Goal: Task Accomplishment & Management: Manage account settings

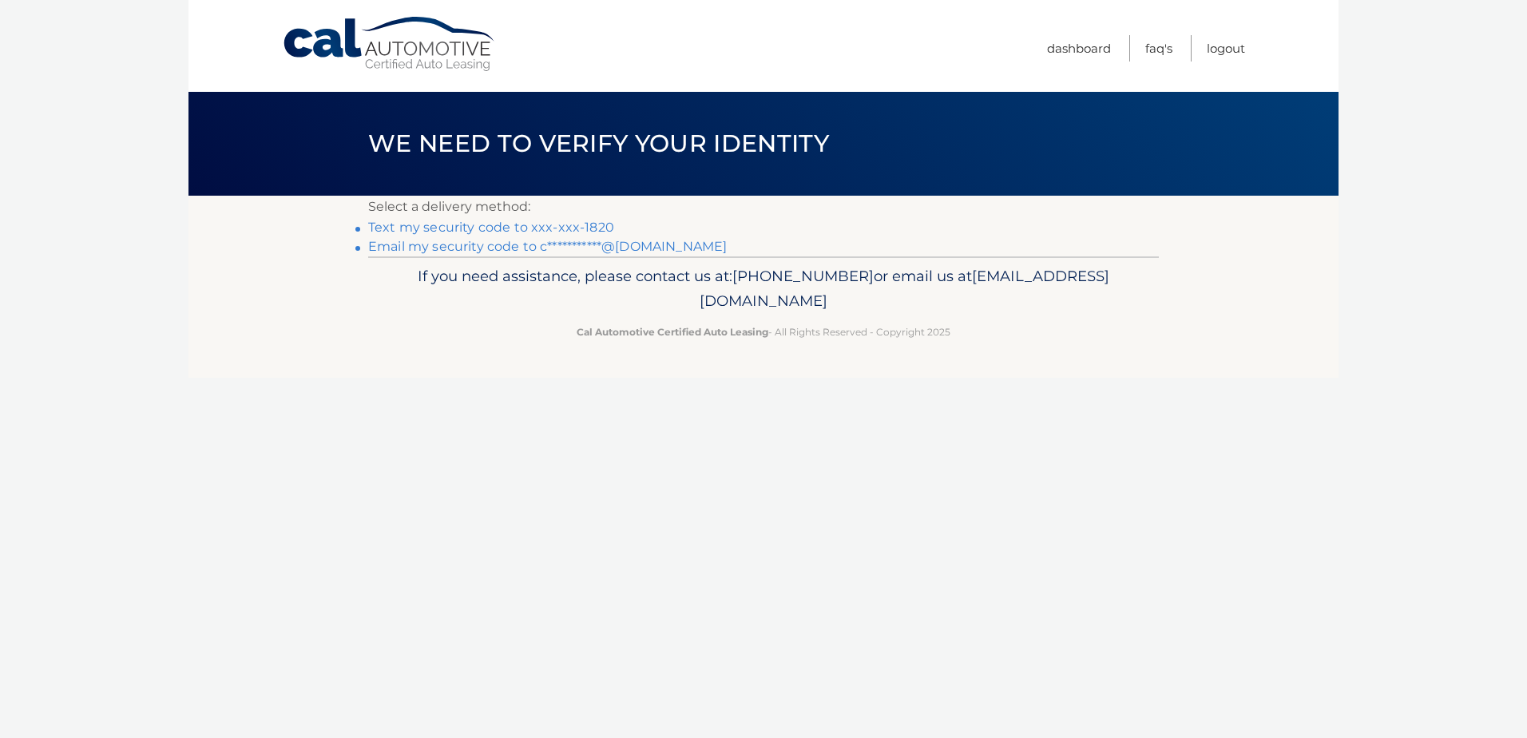
click at [564, 225] on link "Text my security code to xxx-xxx-1820" at bounding box center [491, 227] width 246 height 15
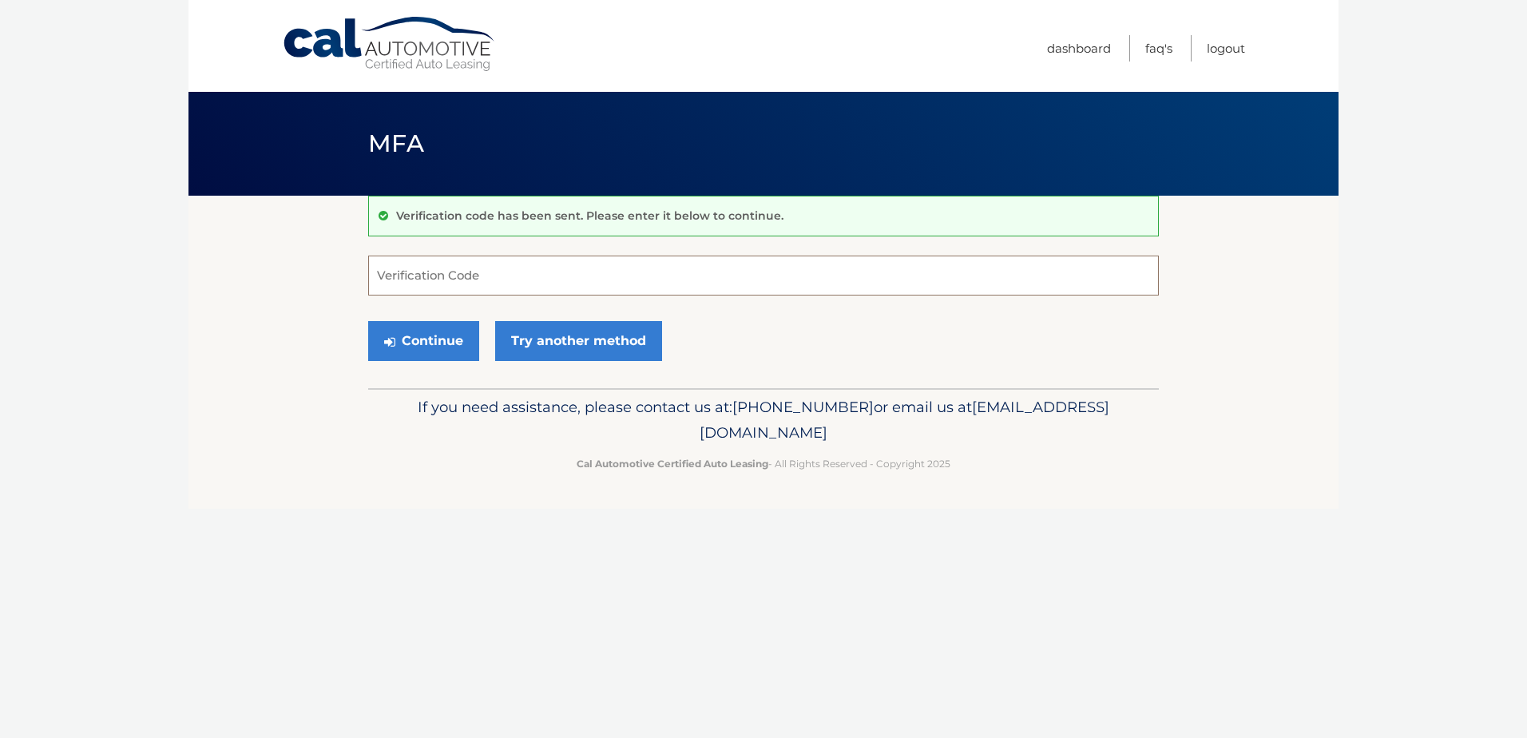
click at [413, 273] on input "Verification Code" at bounding box center [763, 276] width 790 height 40
type input "012420"
click at [368, 321] on button "Continue" at bounding box center [423, 341] width 111 height 40
click at [433, 349] on button "Continue" at bounding box center [423, 341] width 111 height 40
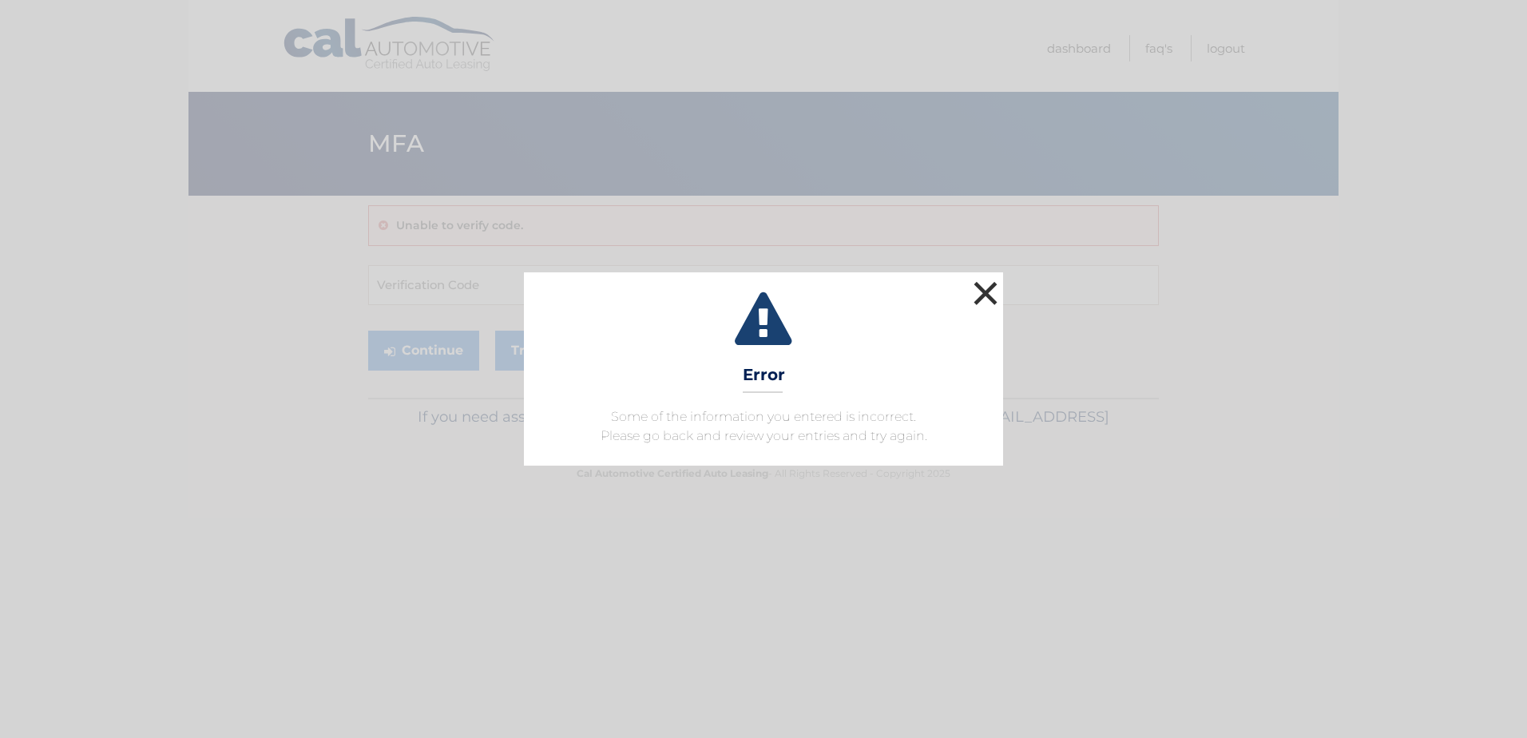
click at [983, 291] on button "×" at bounding box center [985, 293] width 32 height 32
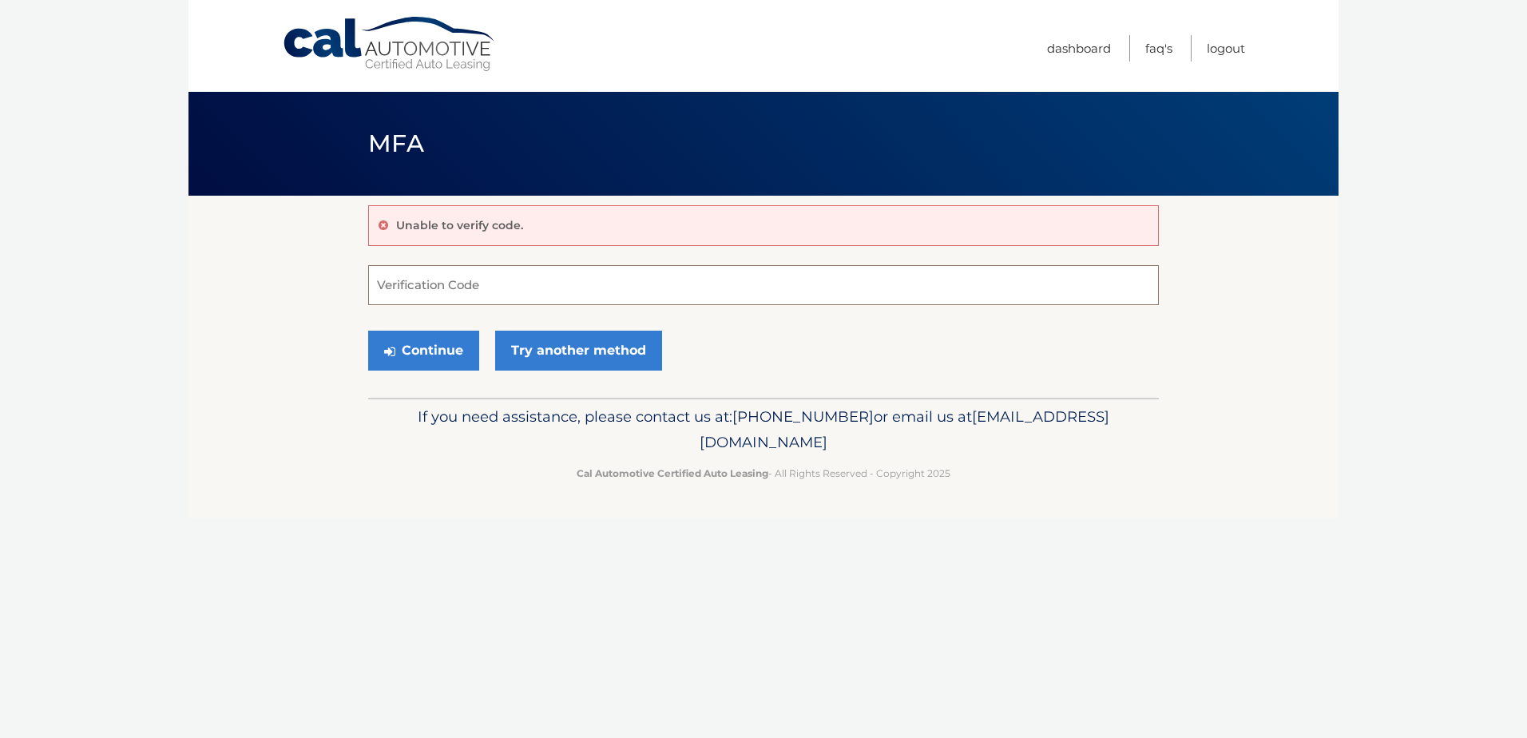
click at [505, 282] on input "Verification Code" at bounding box center [763, 285] width 790 height 40
type input "012420"
click at [444, 355] on button "Continue" at bounding box center [423, 351] width 111 height 40
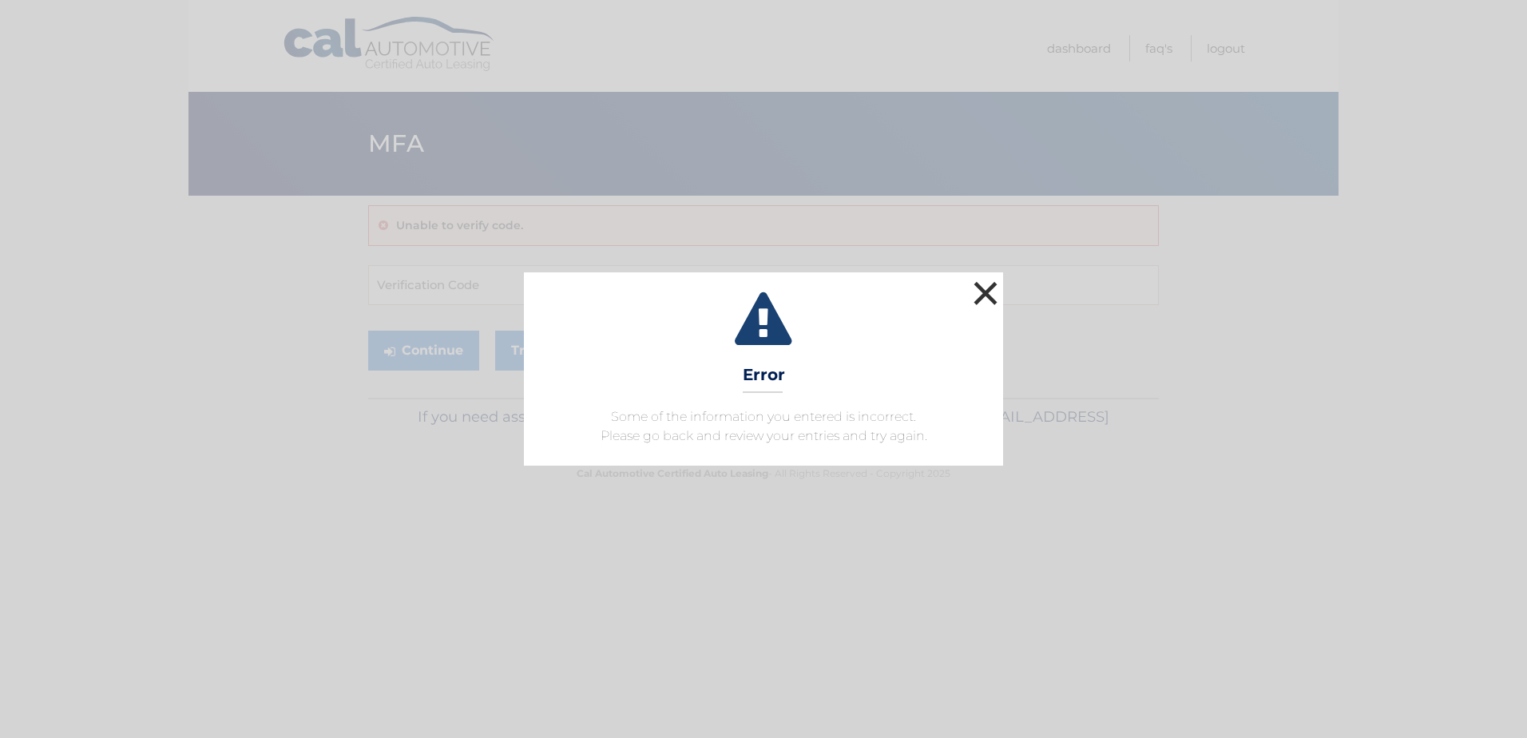
click at [980, 295] on button "×" at bounding box center [985, 293] width 32 height 32
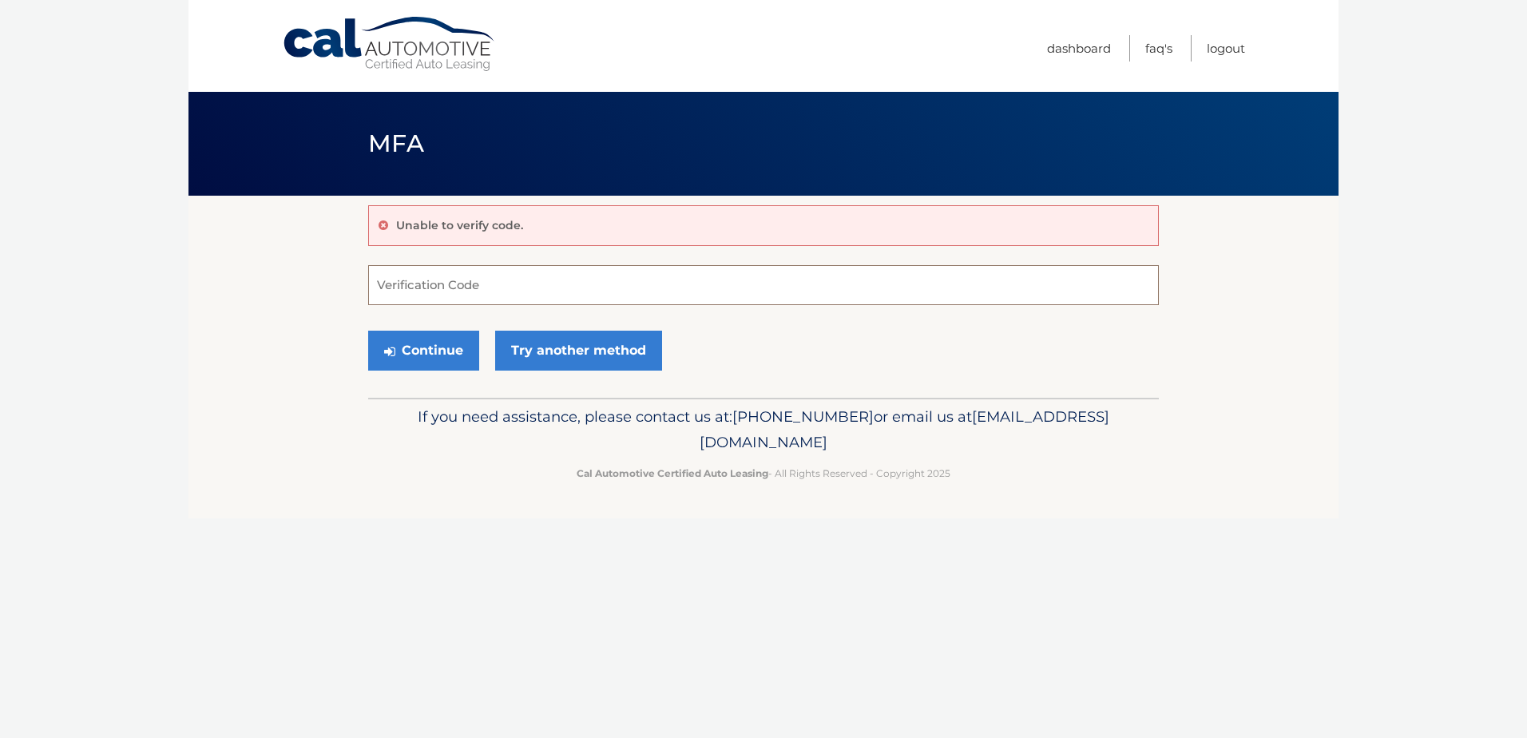
click at [591, 281] on input "Verification Code" at bounding box center [763, 285] width 790 height 40
type input "012420"
click at [438, 356] on button "Continue" at bounding box center [423, 351] width 111 height 40
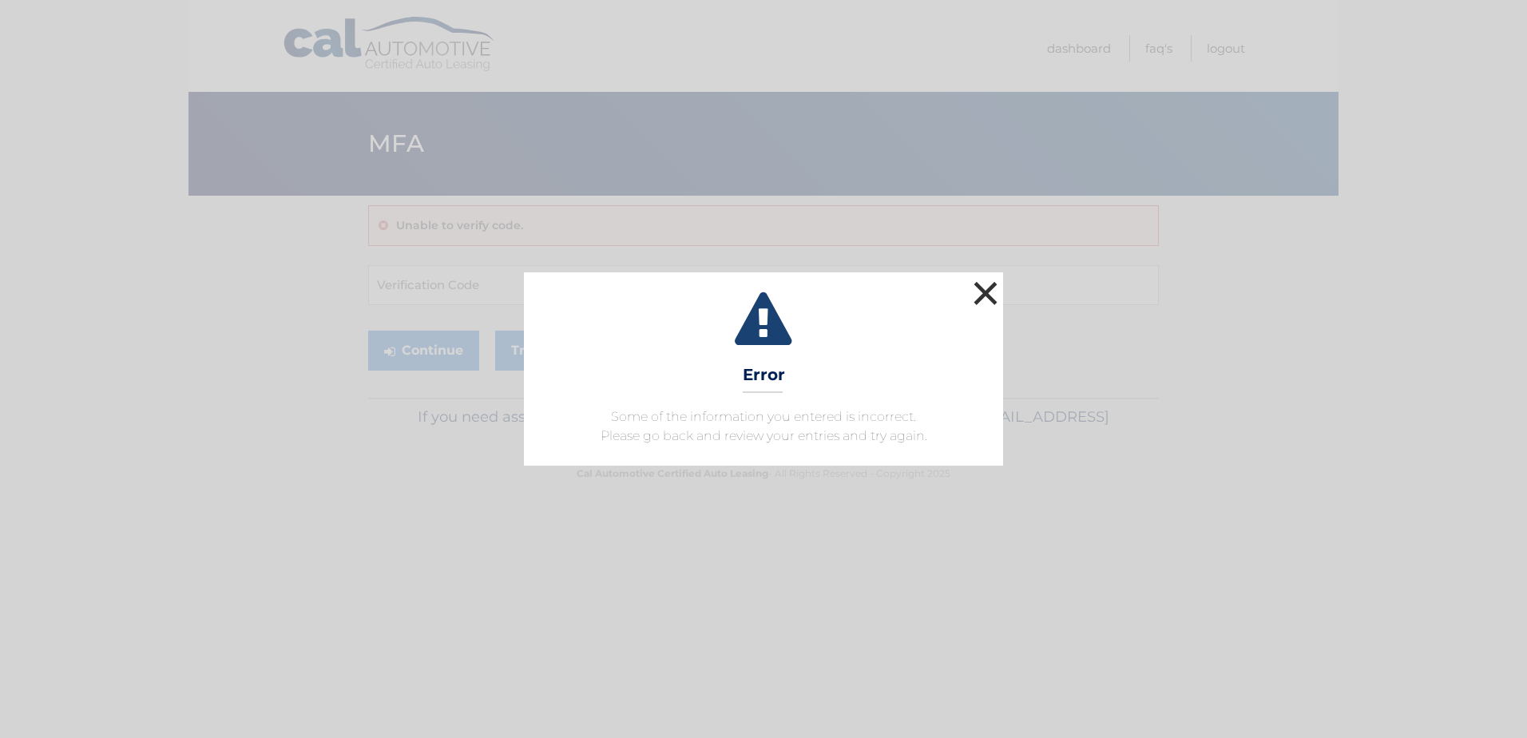
click at [984, 291] on button "×" at bounding box center [985, 293] width 32 height 32
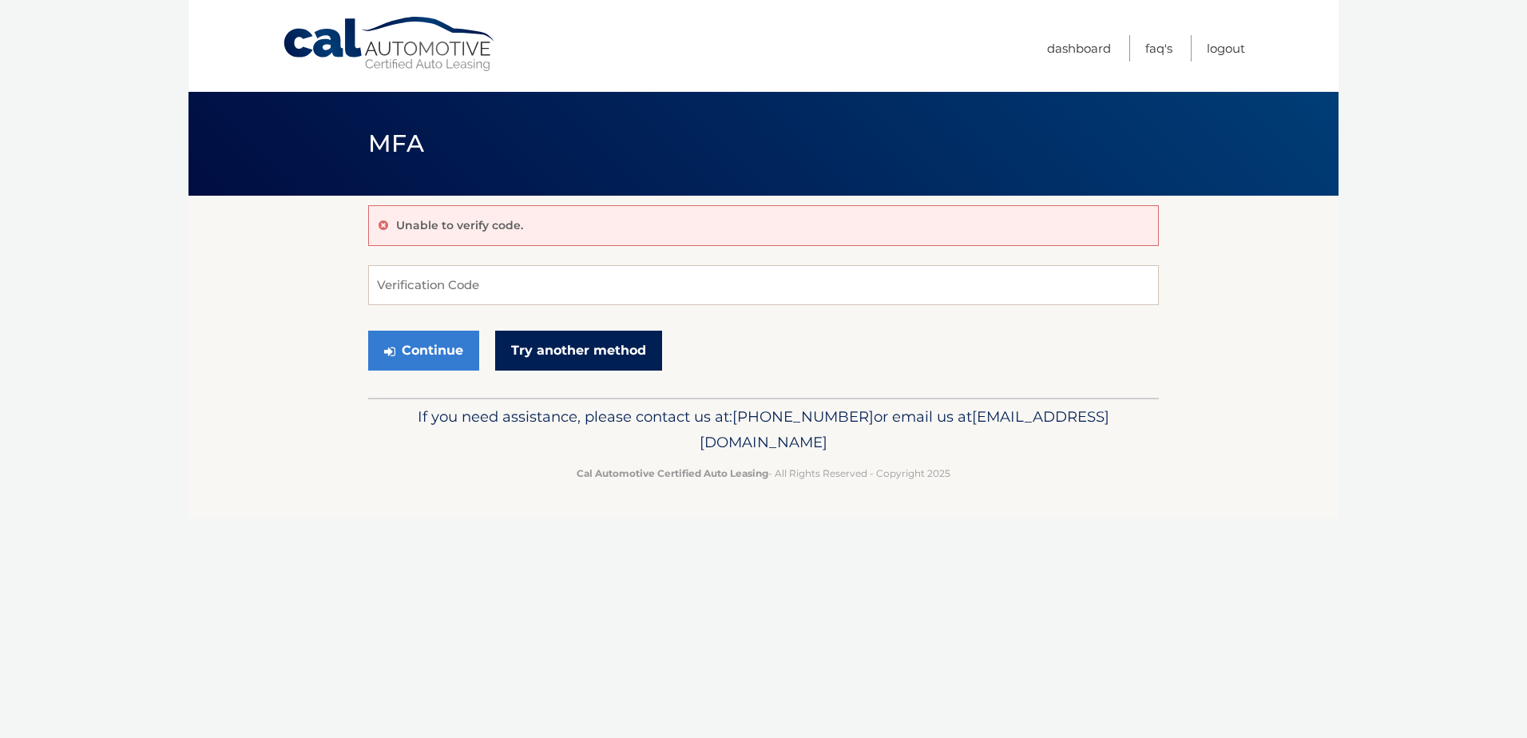
click at [552, 367] on link "Try another method" at bounding box center [578, 351] width 167 height 40
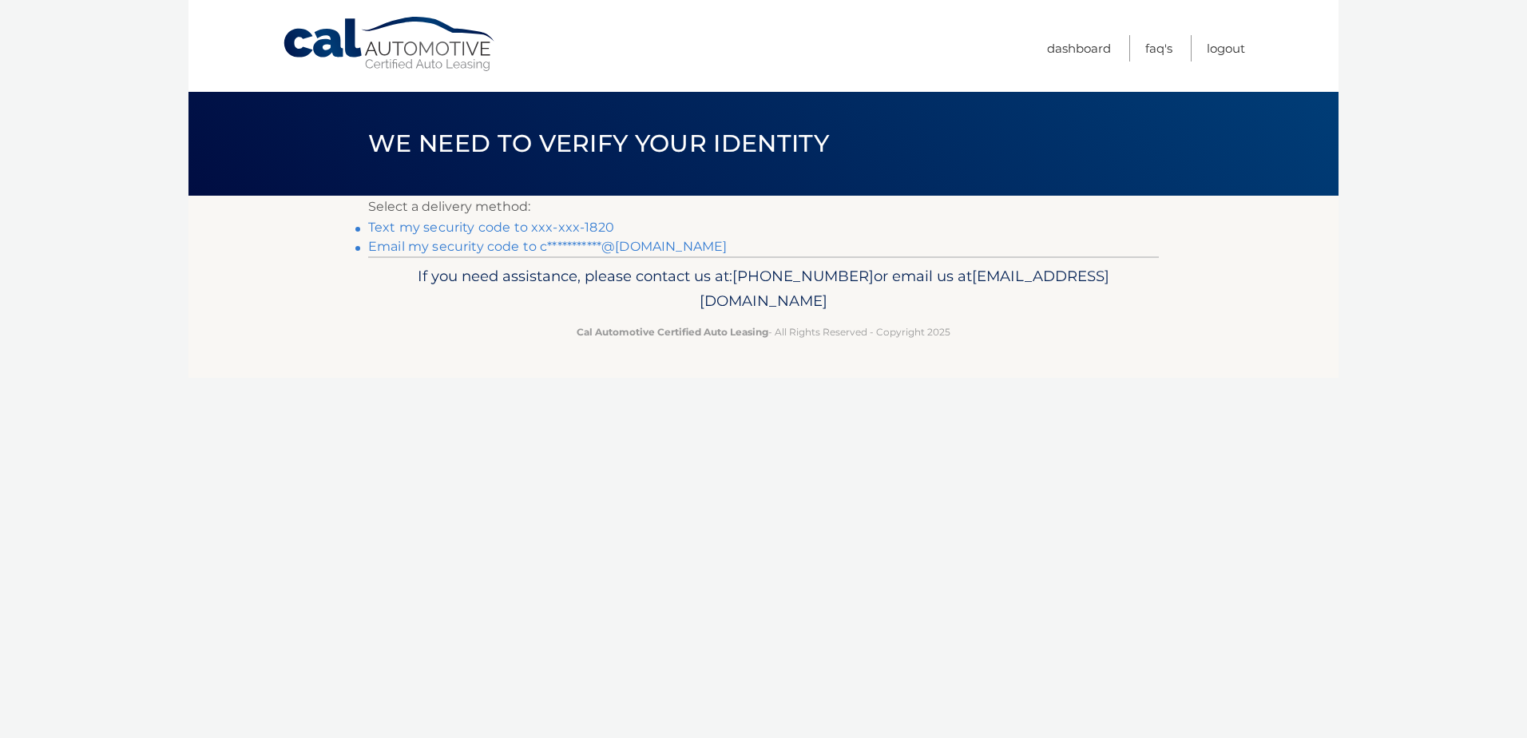
click at [608, 243] on link "**********" at bounding box center [547, 246] width 359 height 15
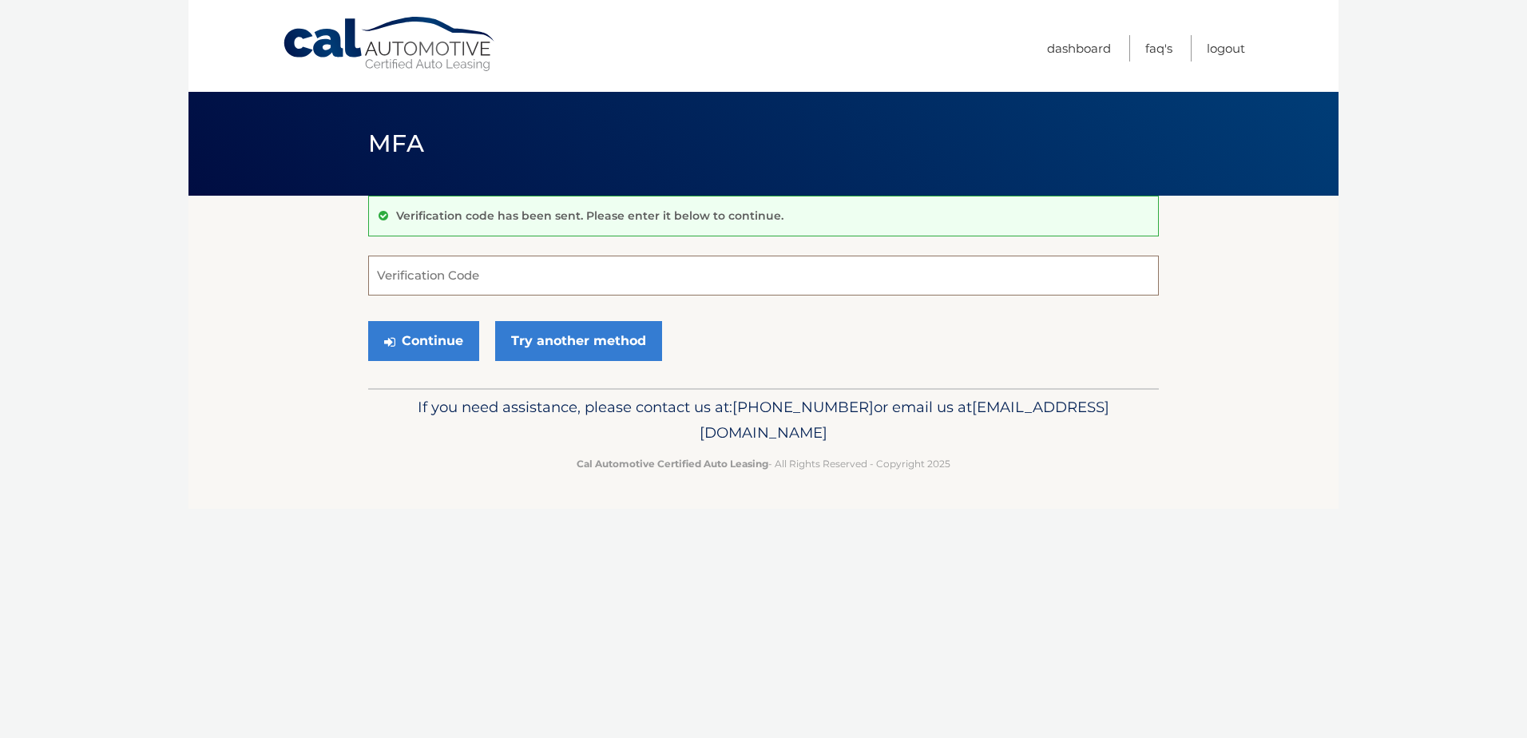
click at [497, 280] on input "Verification Code" at bounding box center [763, 276] width 790 height 40
drag, startPoint x: 423, startPoint y: 264, endPoint x: 453, endPoint y: 273, distance: 30.8
click at [423, 264] on input "Verification Code" at bounding box center [763, 276] width 790 height 40
paste input "810282"
click at [422, 349] on button "Continue" at bounding box center [423, 341] width 111 height 40
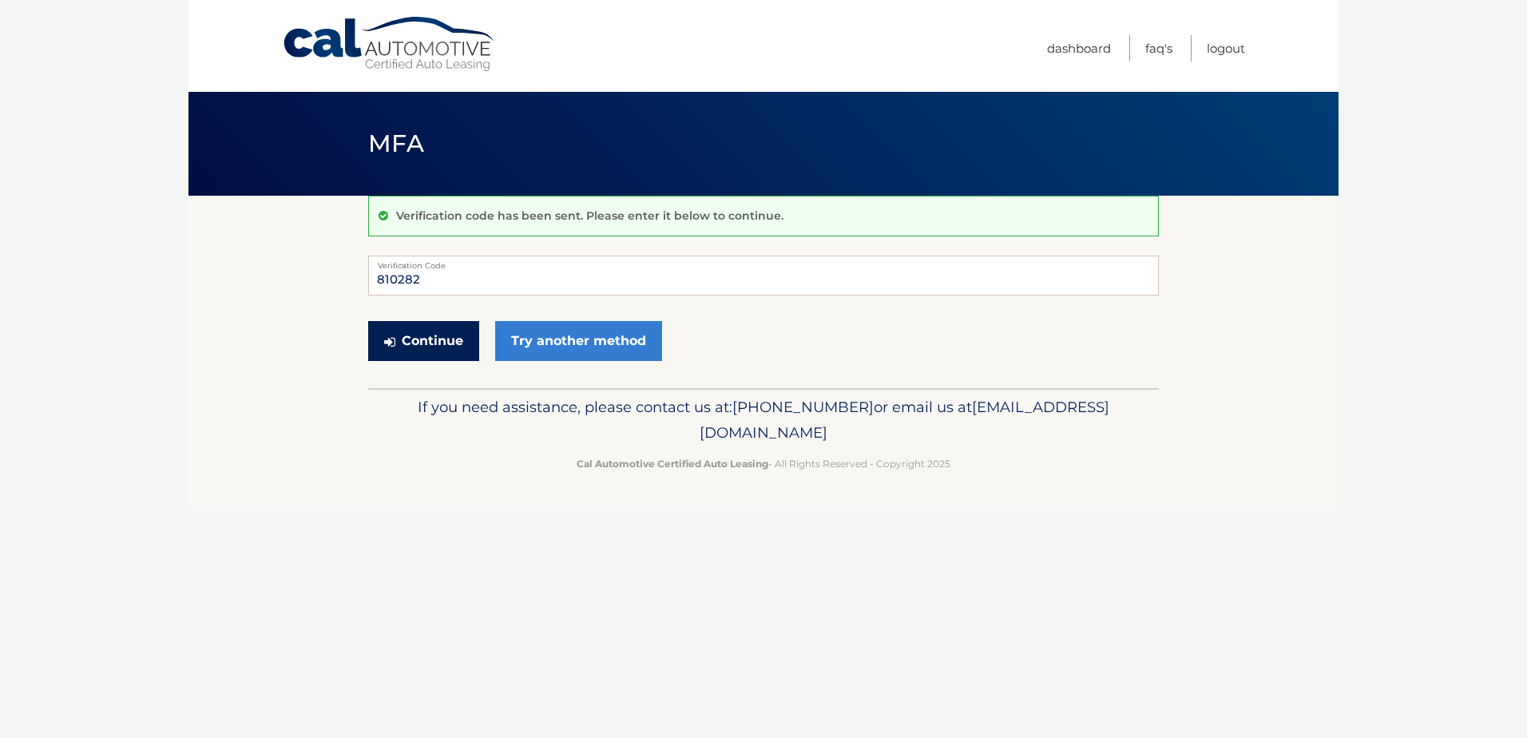
click at [423, 350] on button "Continue" at bounding box center [423, 341] width 111 height 40
type input "810282"
click at [427, 341] on button "Continue" at bounding box center [423, 341] width 111 height 40
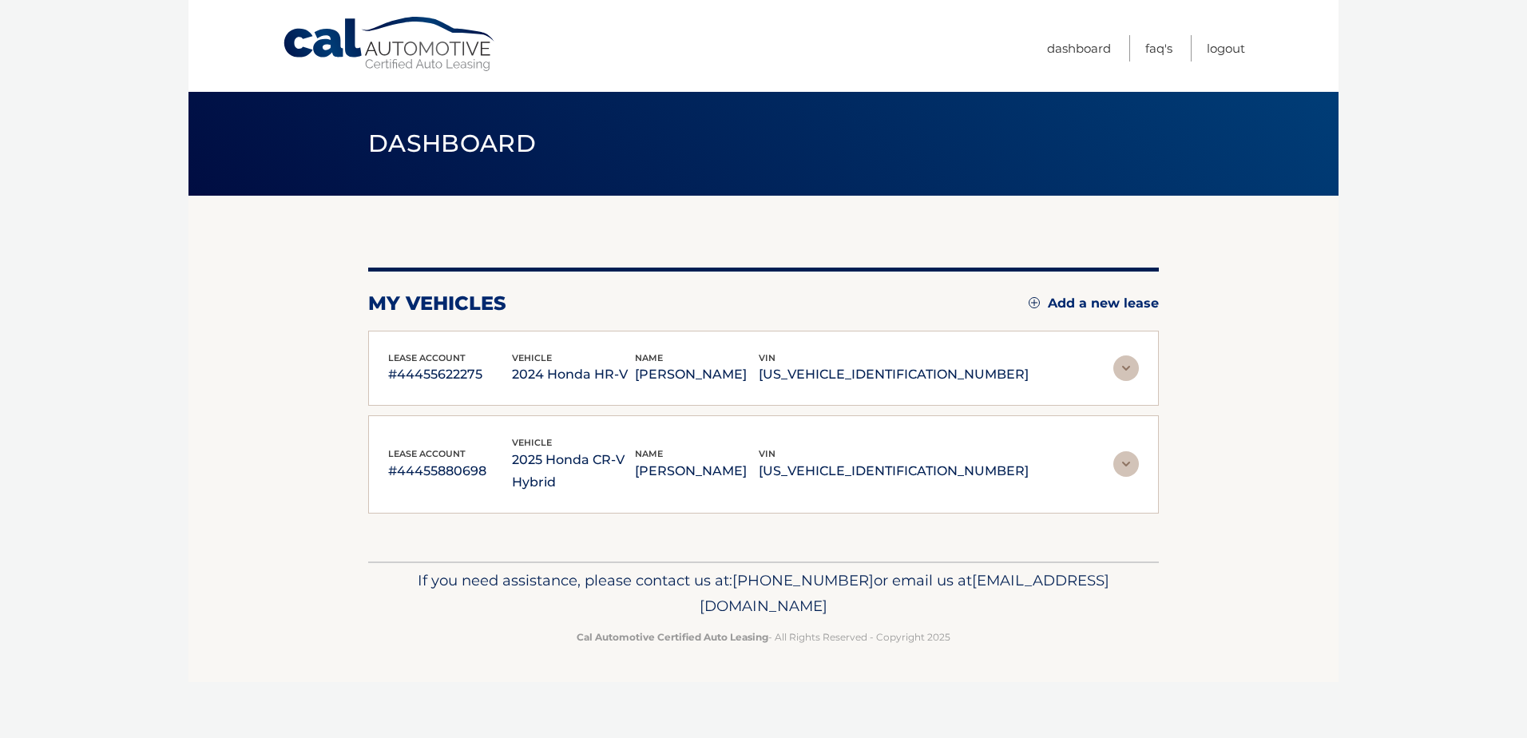
click at [1127, 370] on img at bounding box center [1126, 368] width 26 height 26
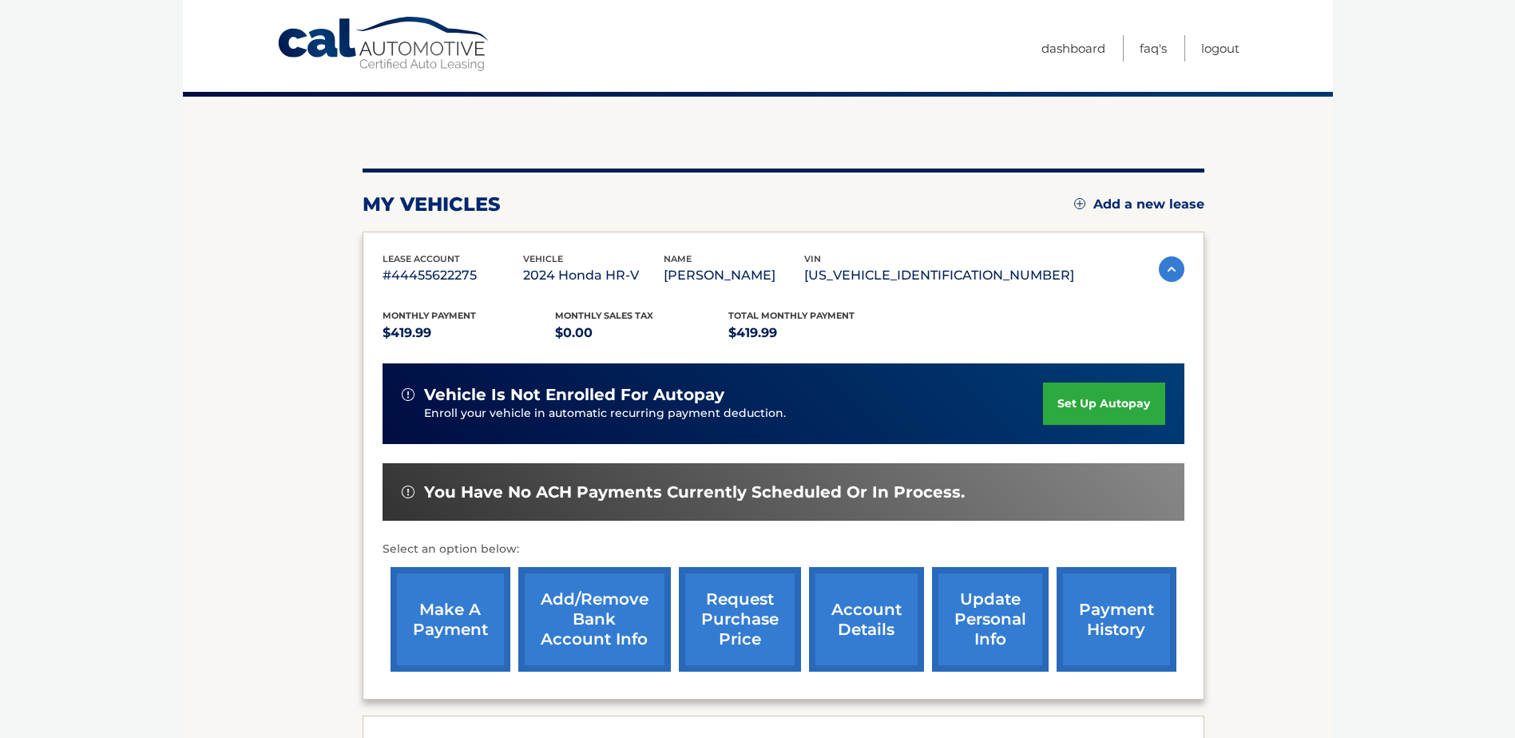
scroll to position [160, 0]
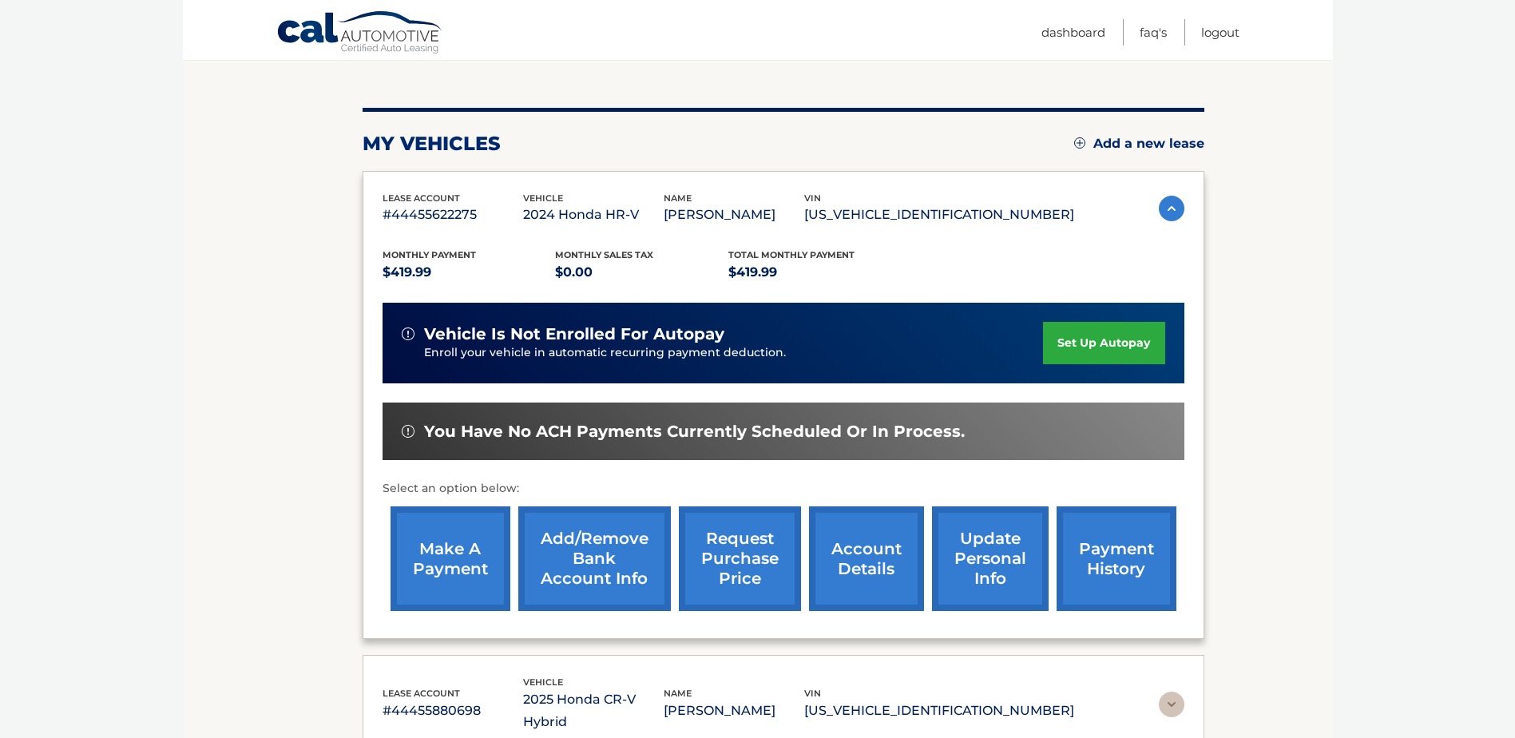
click at [459, 556] on link "make a payment" at bounding box center [450, 558] width 120 height 105
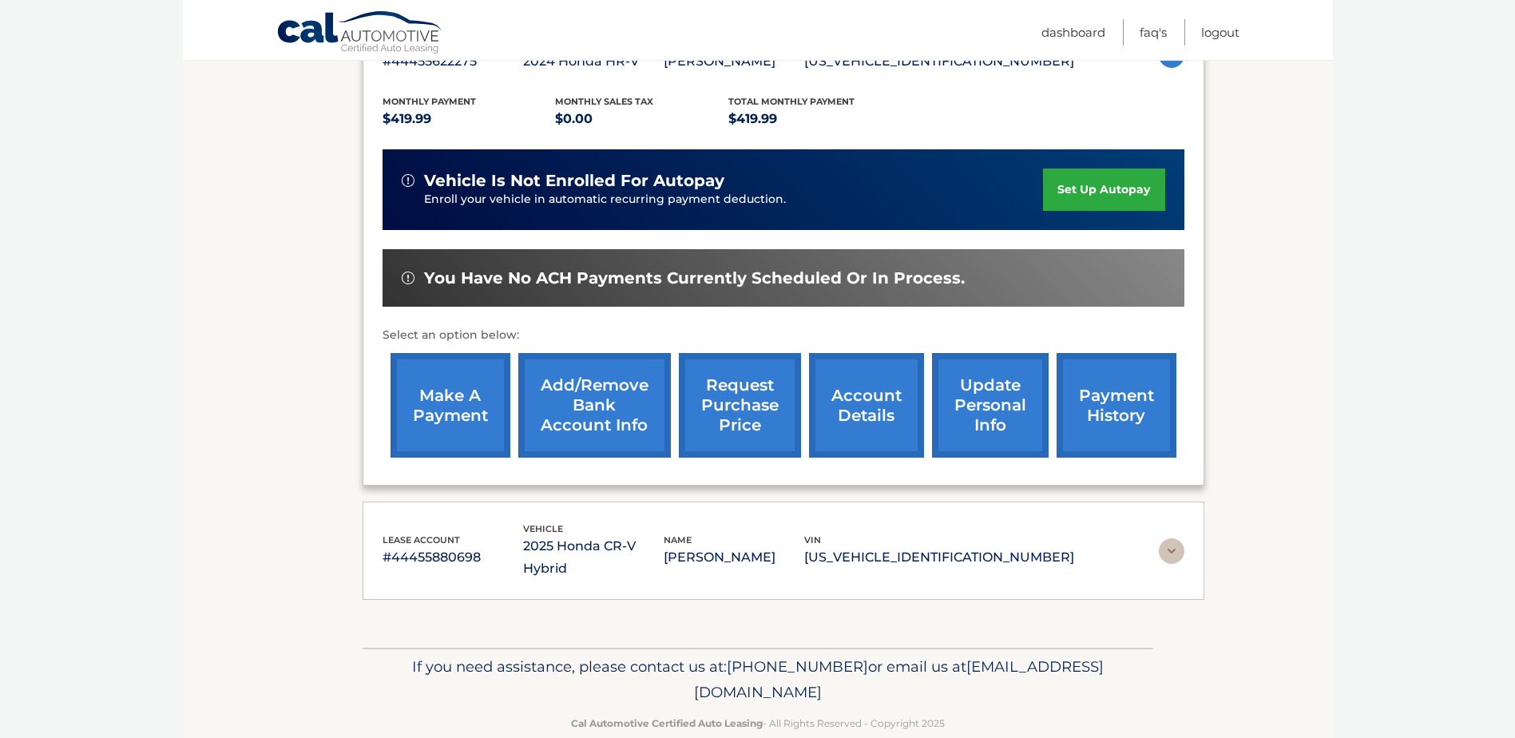
scroll to position [322, 0]
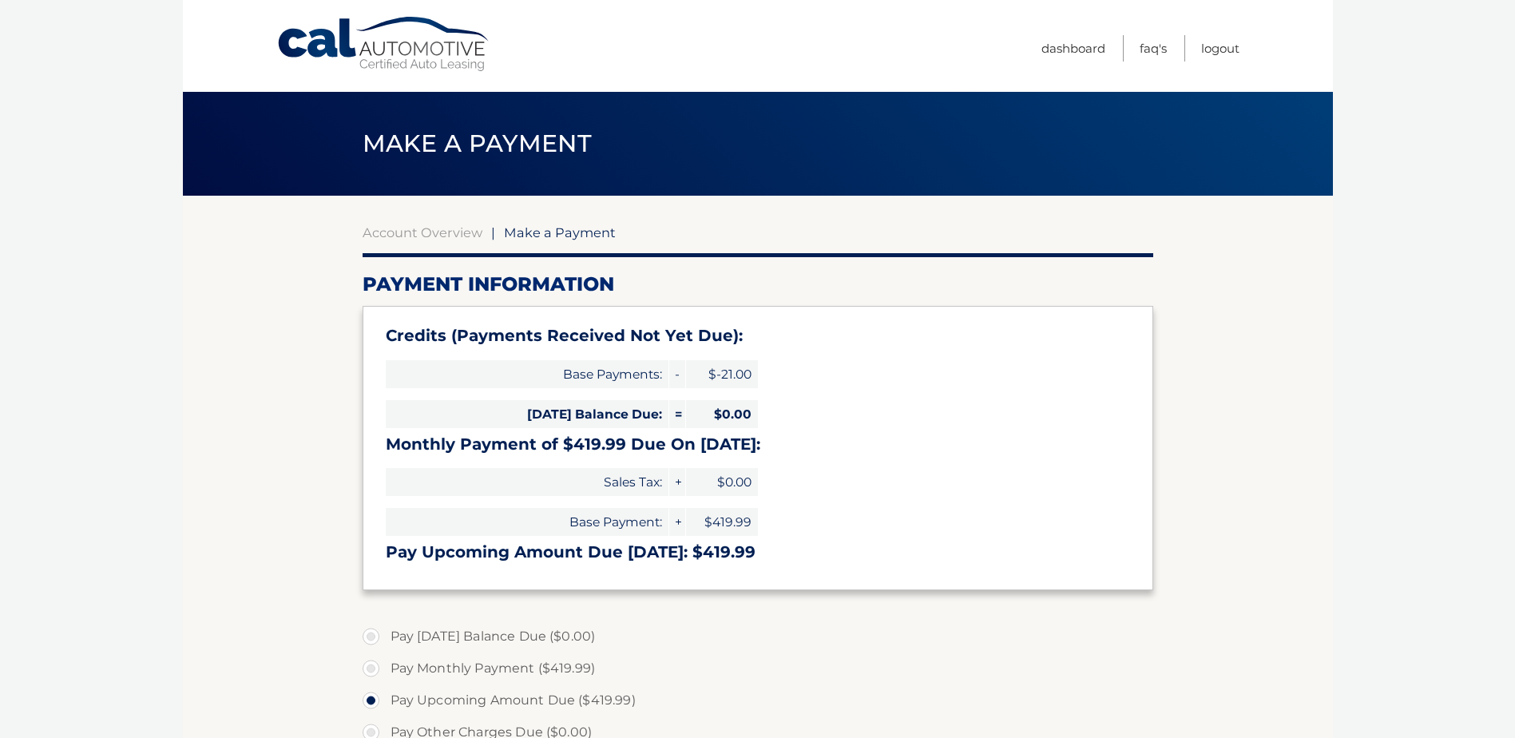
select select "OTNjYzhiOWUtMmZkNy00NWM5LWEwNDAtYzY1YWE4OGQ1YTg0"
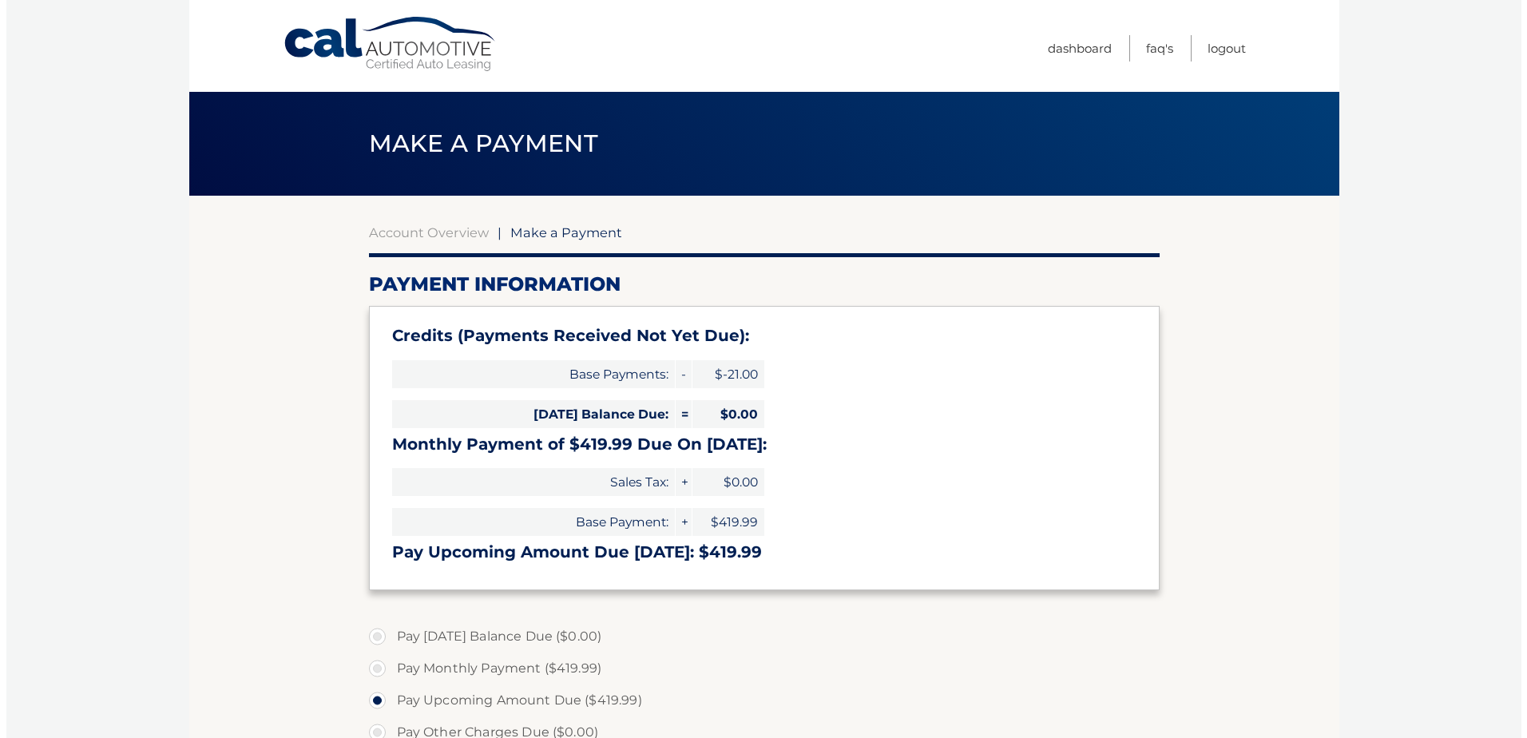
scroll to position [471, 0]
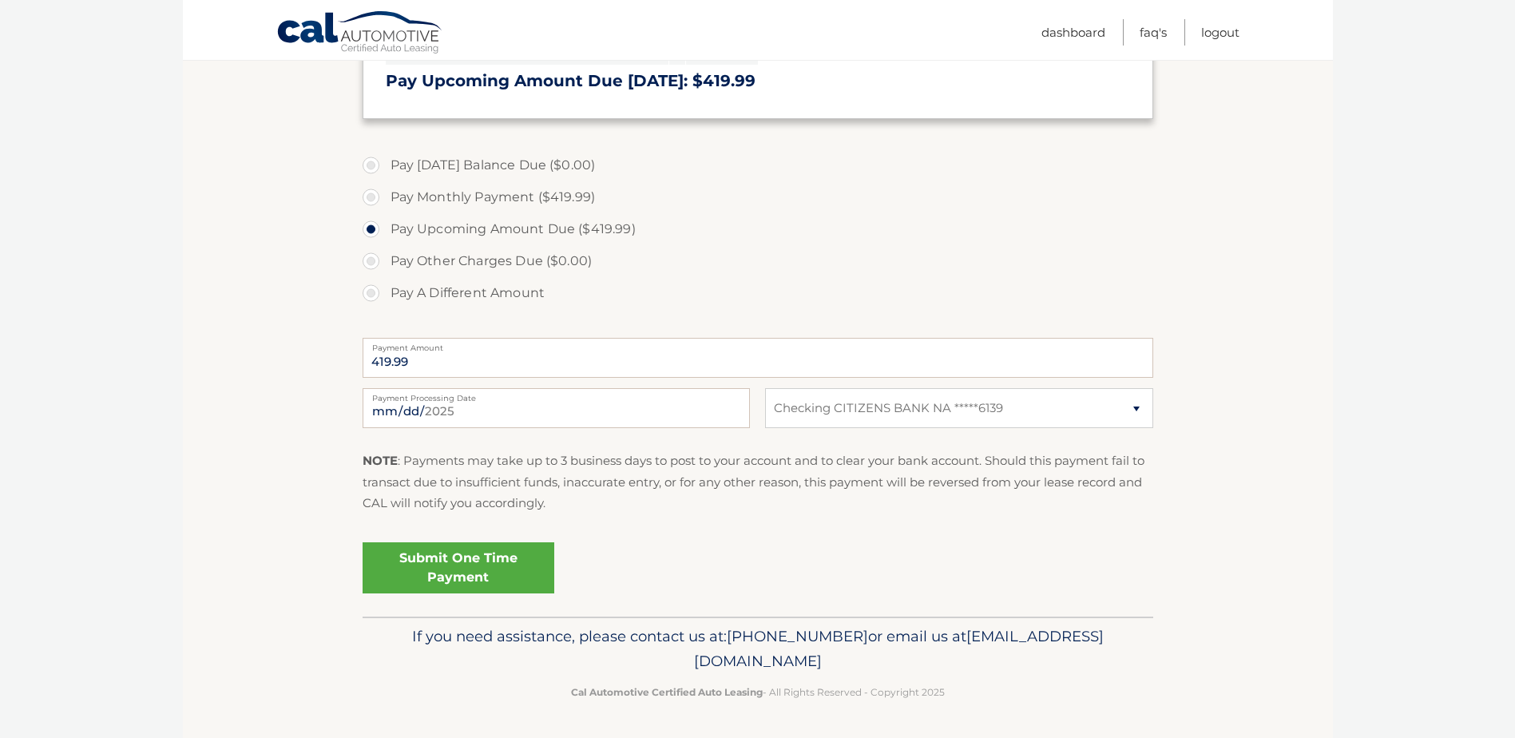
click at [458, 559] on link "Submit One Time Payment" at bounding box center [458, 567] width 192 height 51
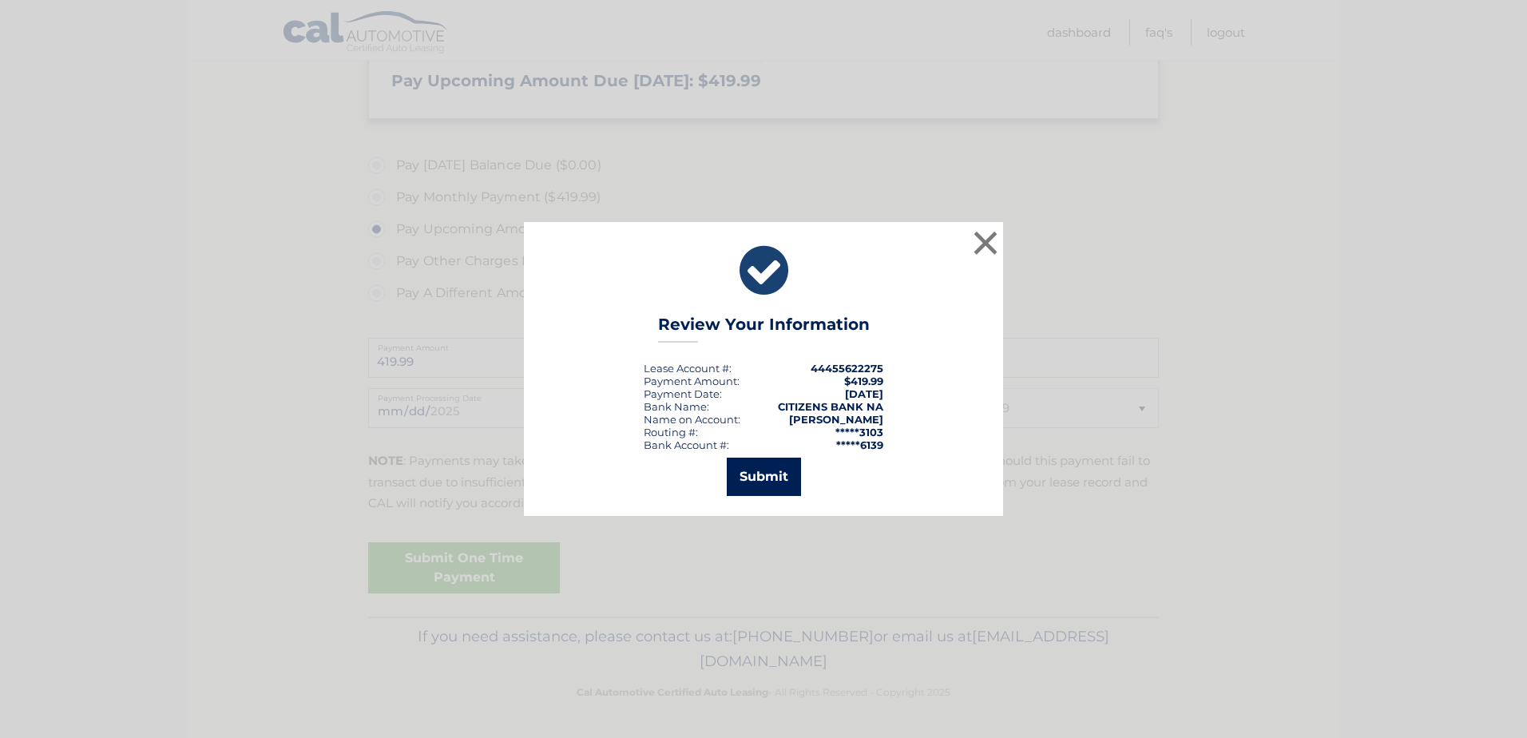
click at [750, 470] on button "Submit" at bounding box center [764, 477] width 74 height 38
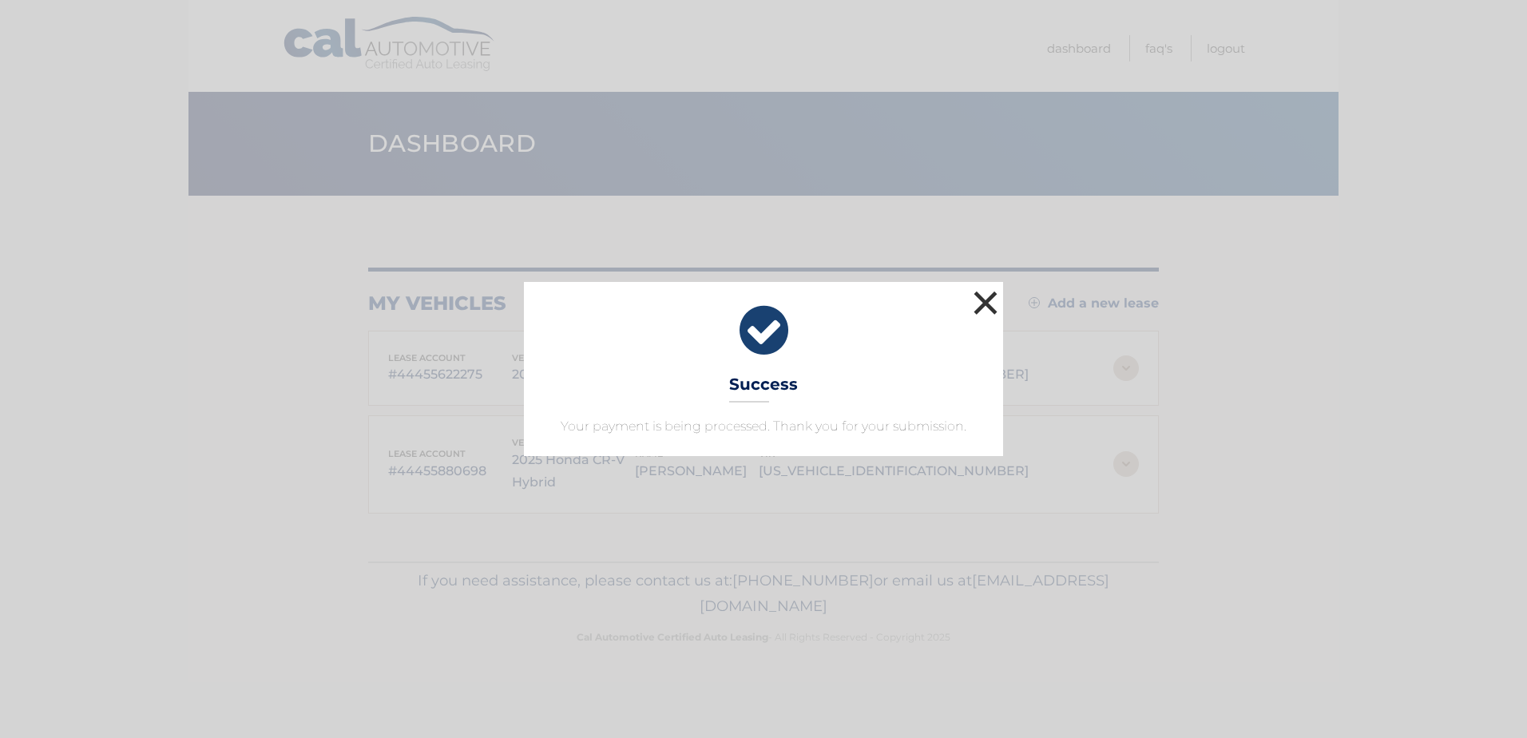
click at [981, 299] on button "×" at bounding box center [985, 303] width 32 height 32
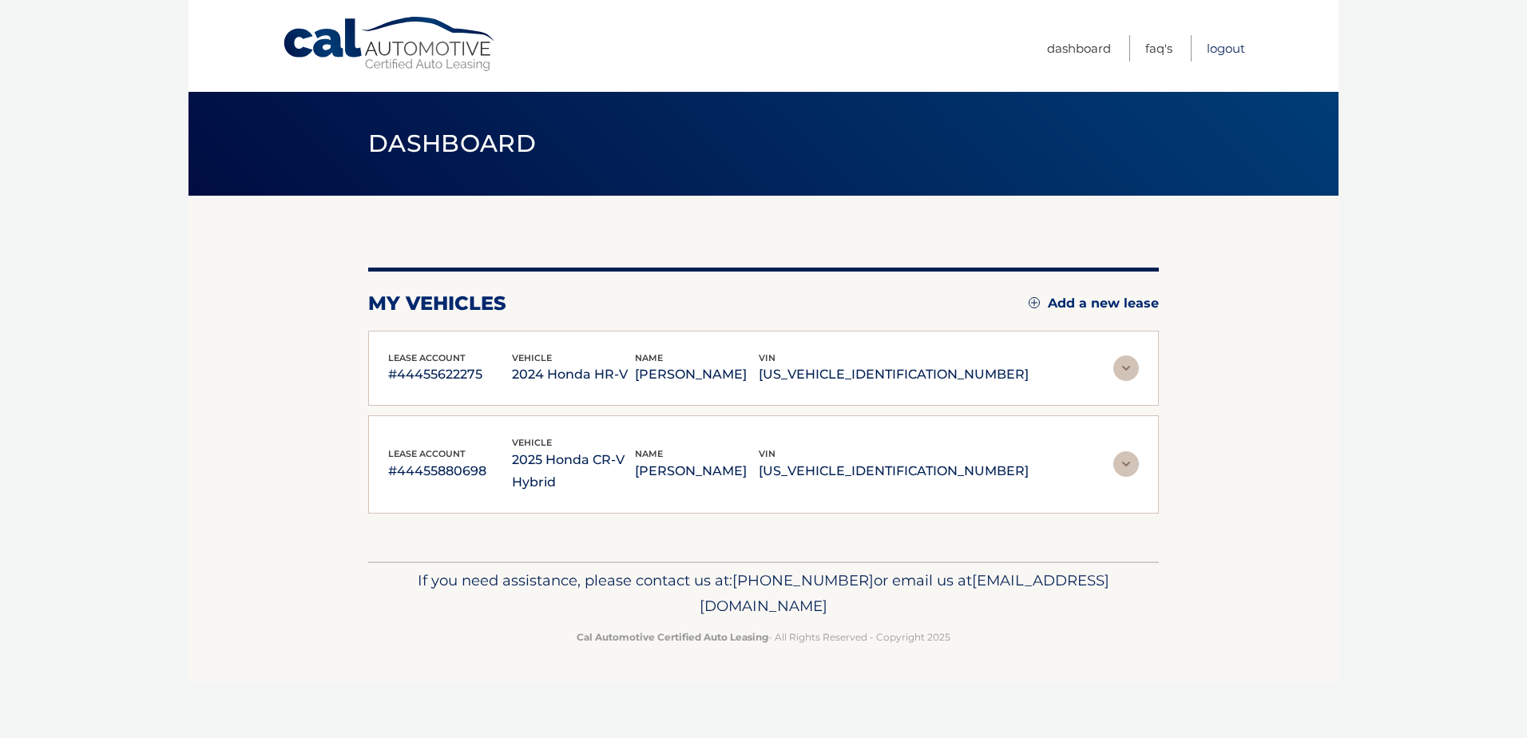
click at [1232, 50] on link "Logout" at bounding box center [1225, 48] width 38 height 26
